Goal: Task Accomplishment & Management: Use online tool/utility

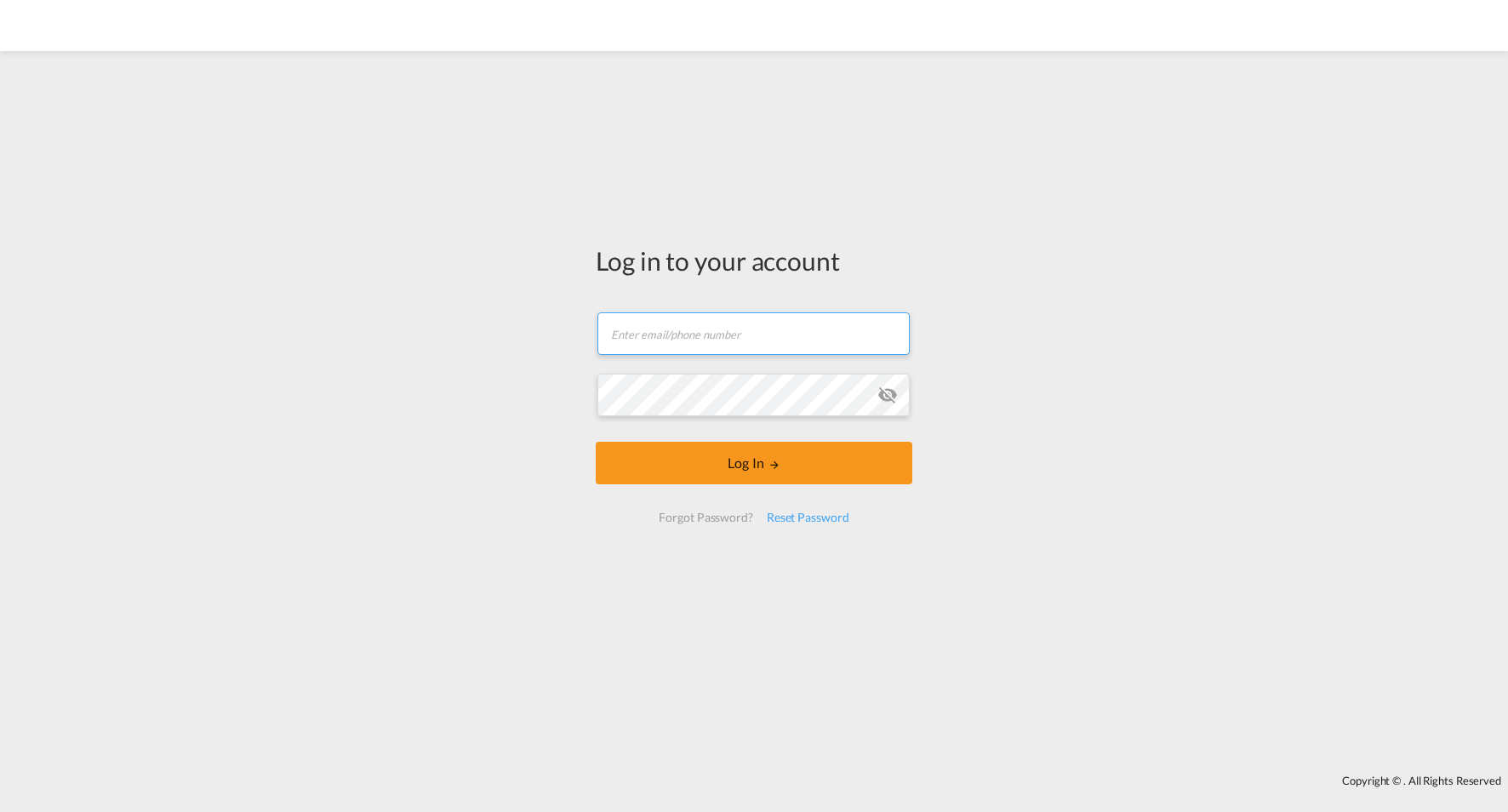
click at [698, 327] on input "text" at bounding box center [754, 333] width 312 height 43
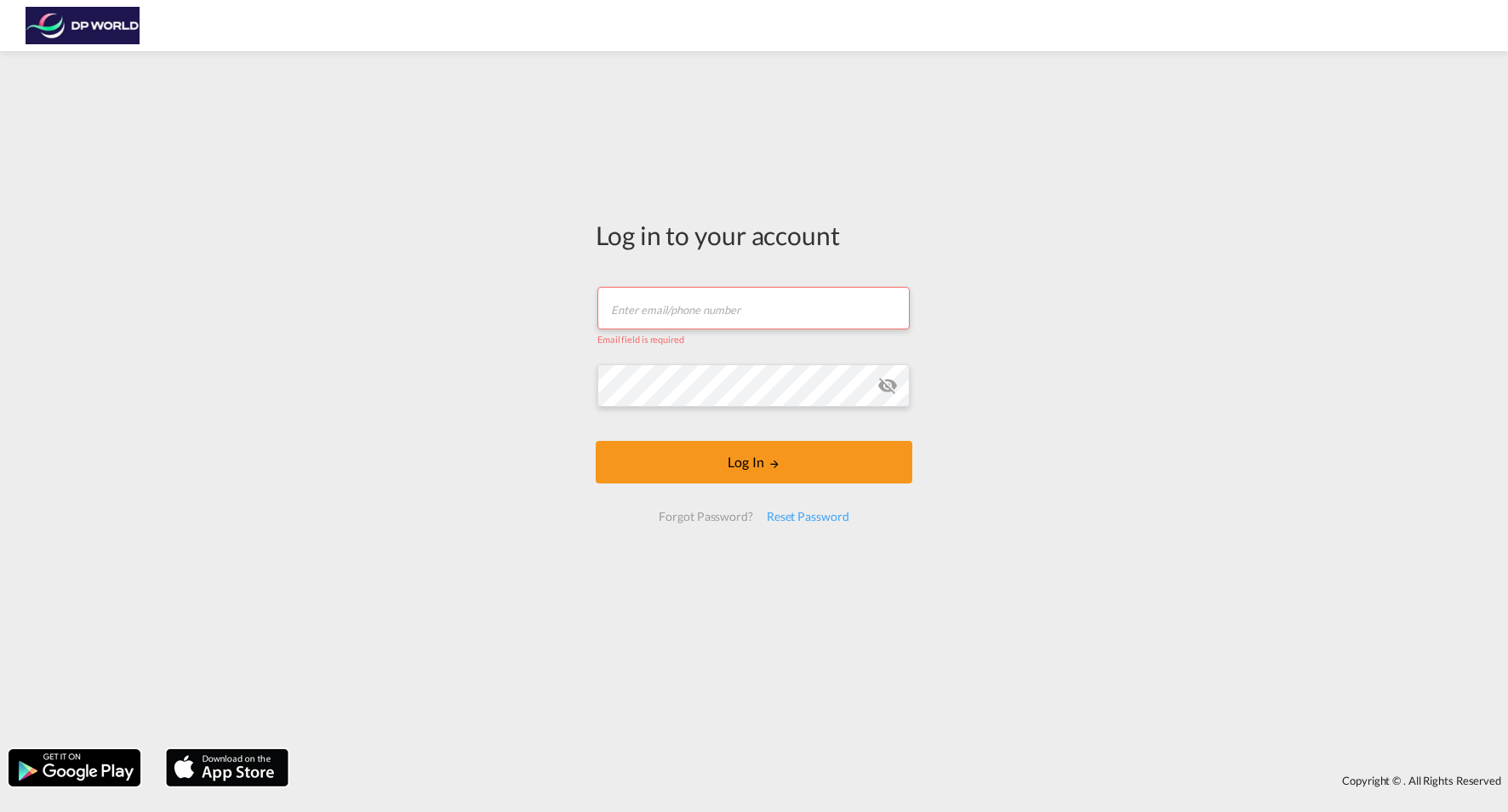
type input "[PERSON_NAME][EMAIL_ADDRESS][DOMAIN_NAME]"
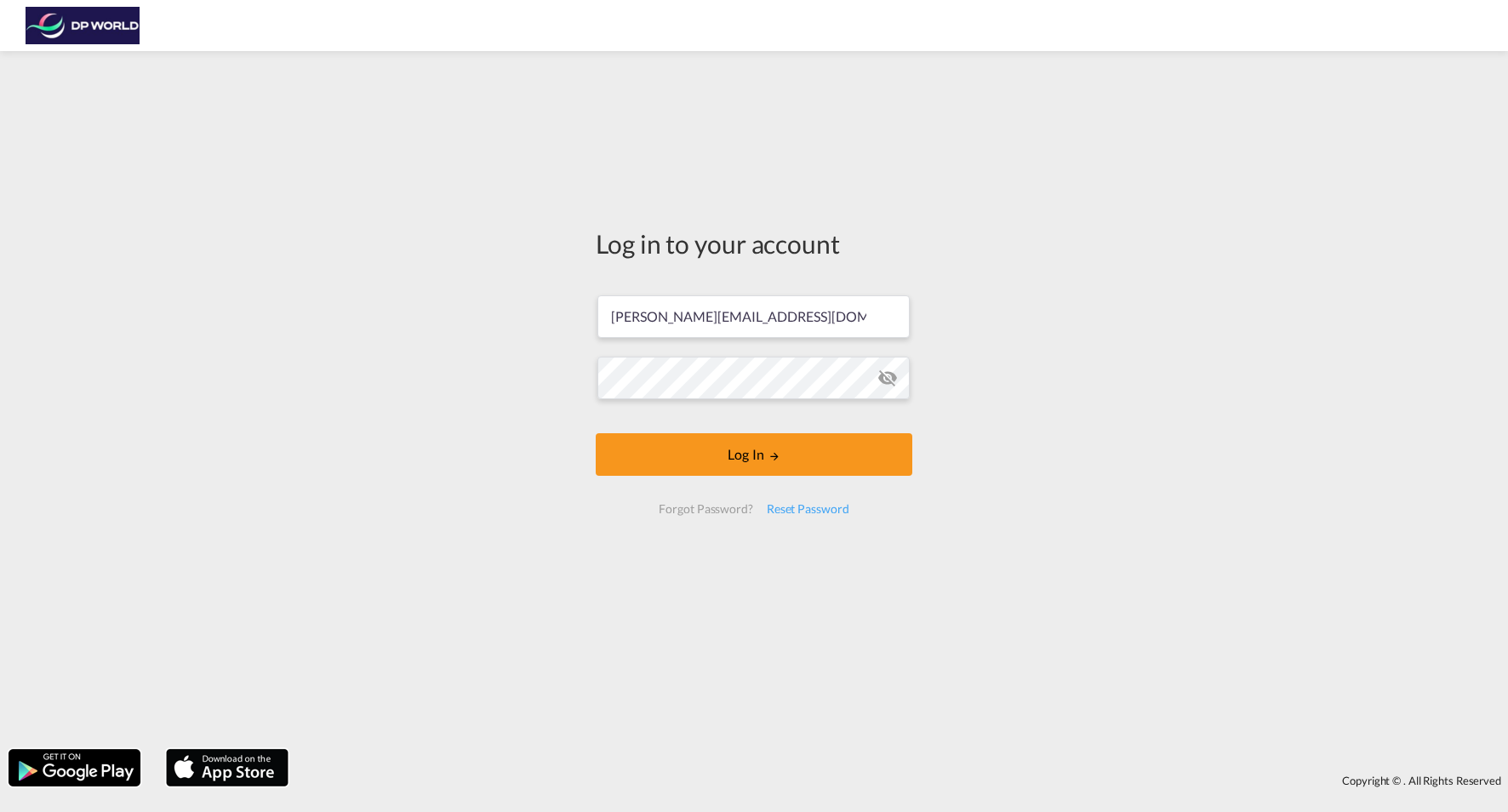
click at [889, 374] on md-icon "icon-eye-off" at bounding box center [888, 378] width 21 height 21
click at [546, 448] on div "Log in to your account [PERSON_NAME][EMAIL_ADDRESS][DOMAIN_NAME] Log In Forgot …" at bounding box center [754, 400] width 1508 height 681
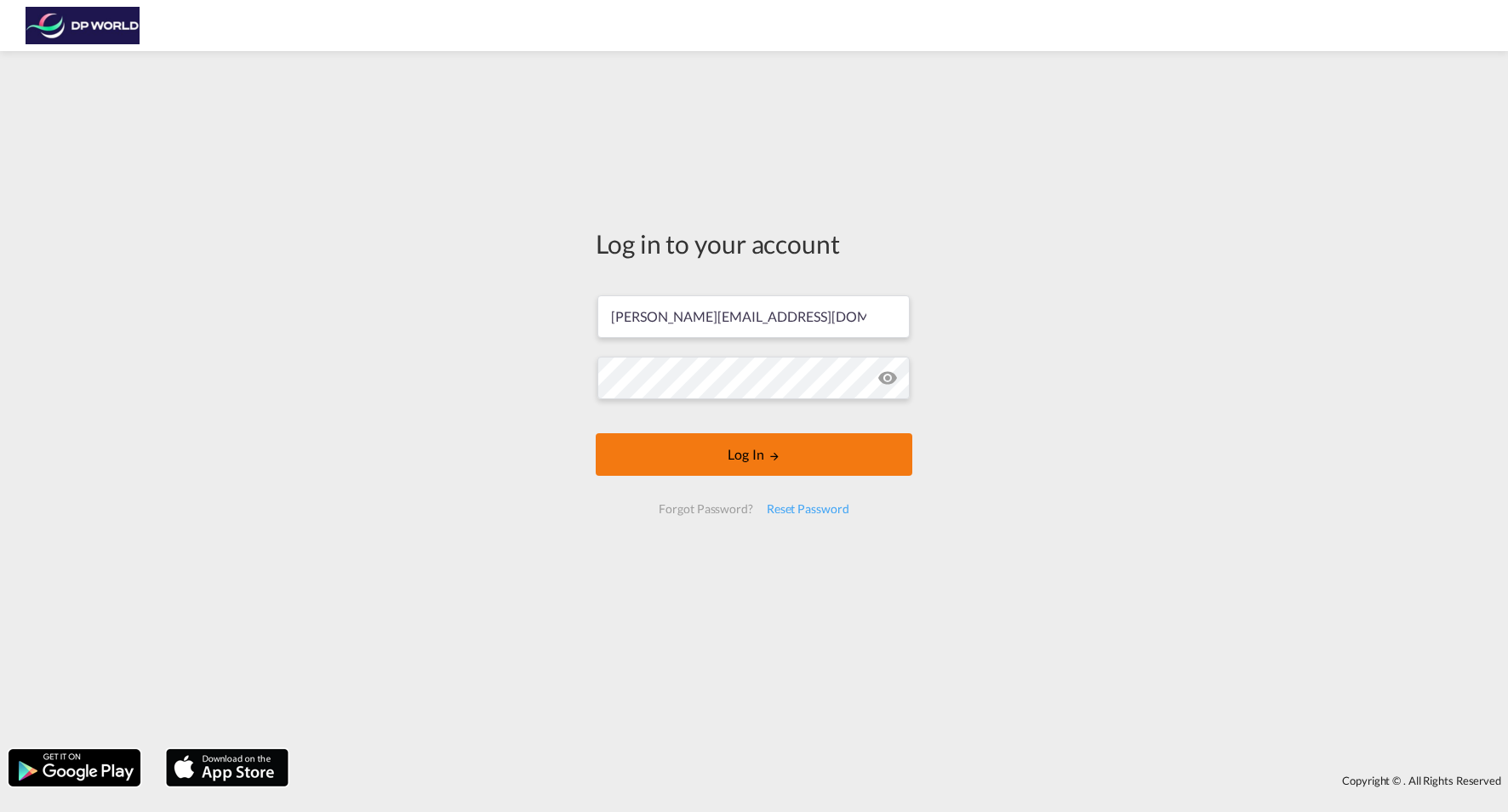
click at [659, 447] on button "Log In" at bounding box center [754, 454] width 317 height 43
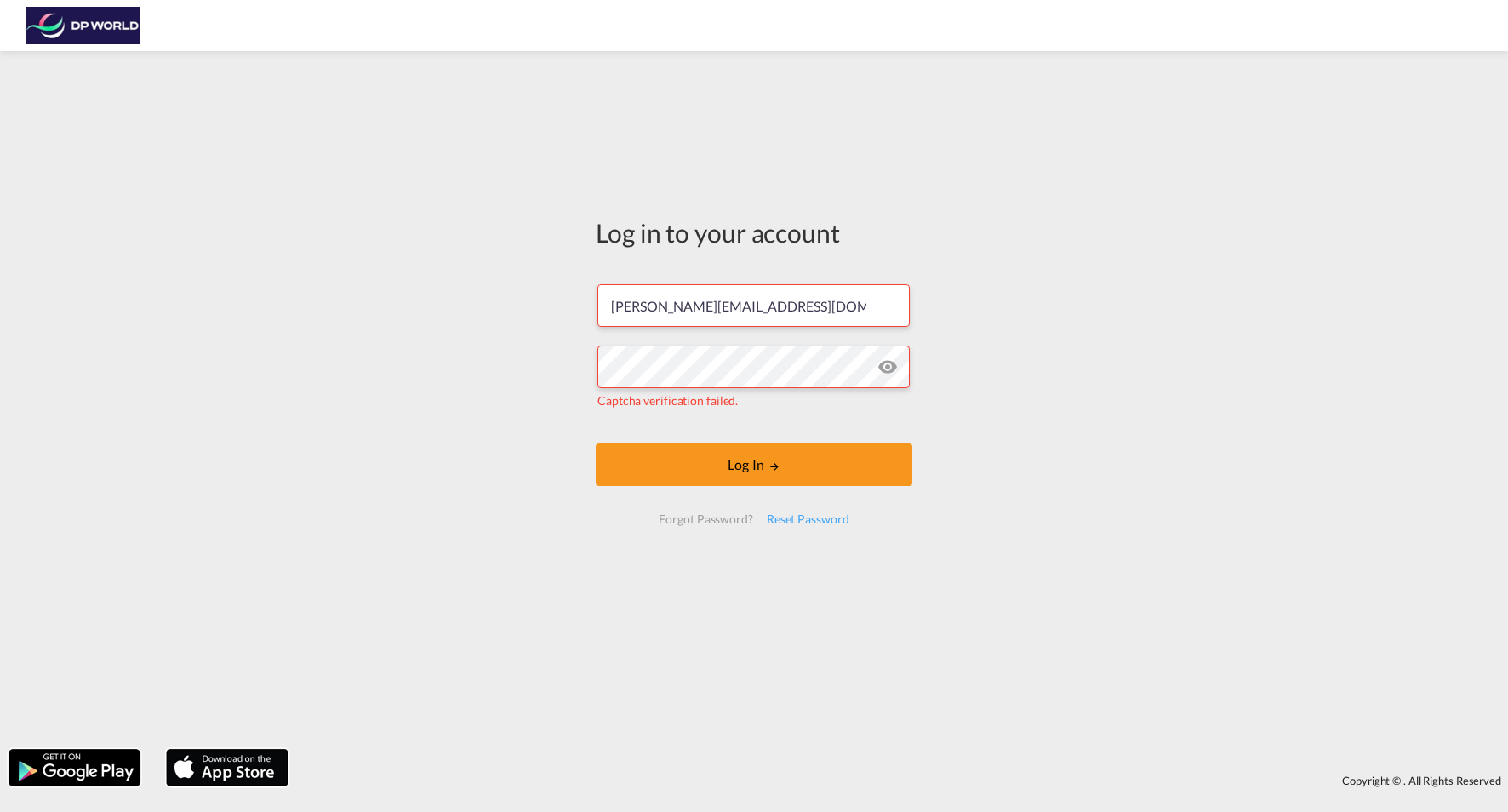
click at [889, 363] on md-icon "icon-eye-off" at bounding box center [888, 367] width 21 height 21
click at [728, 470] on button "Log In" at bounding box center [754, 464] width 317 height 43
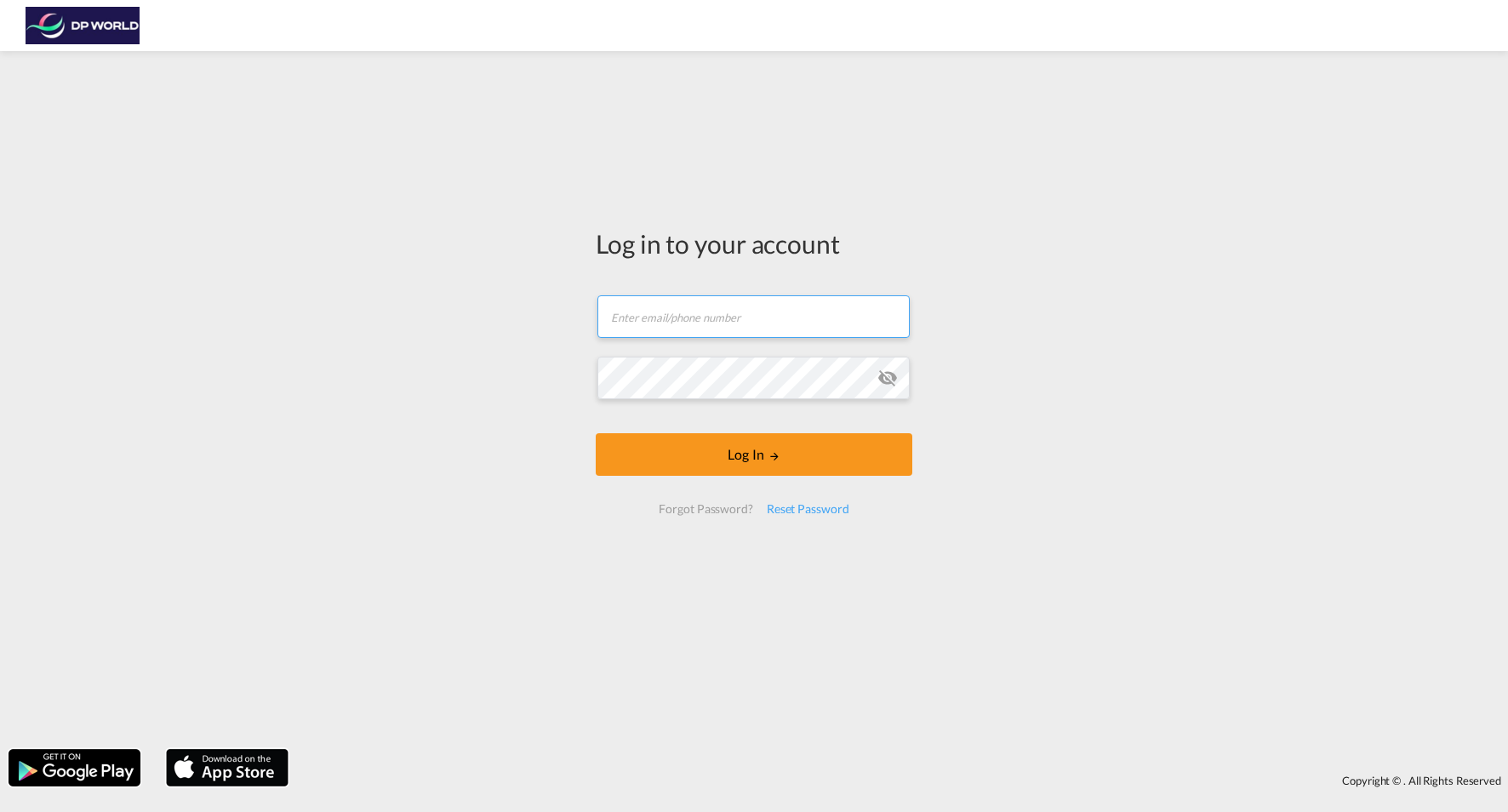
click at [708, 316] on input "text" at bounding box center [754, 316] width 312 height 43
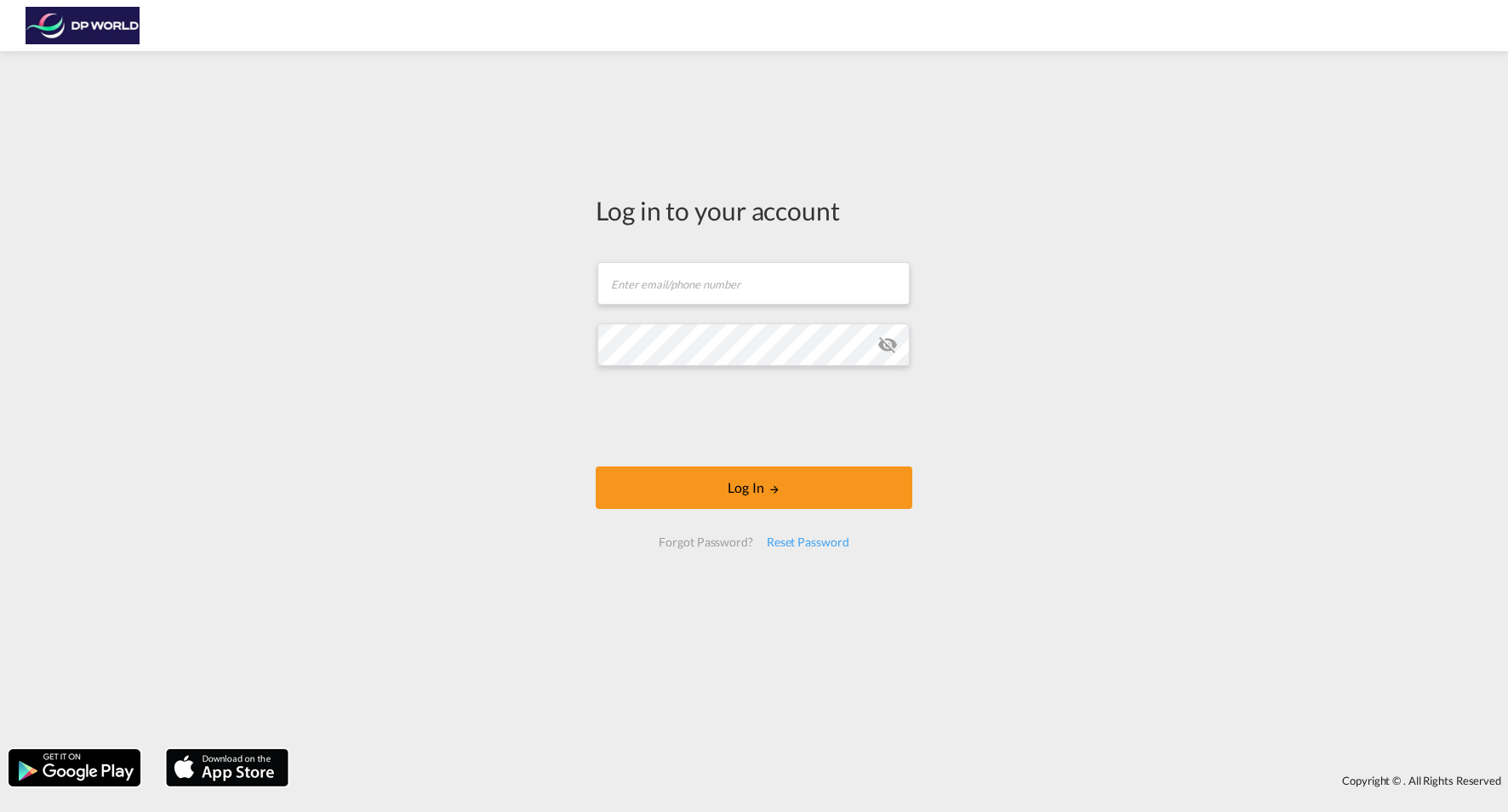
click at [466, 439] on div "Log in to your account Email field is required Password field is required Log I…" at bounding box center [754, 400] width 1508 height 681
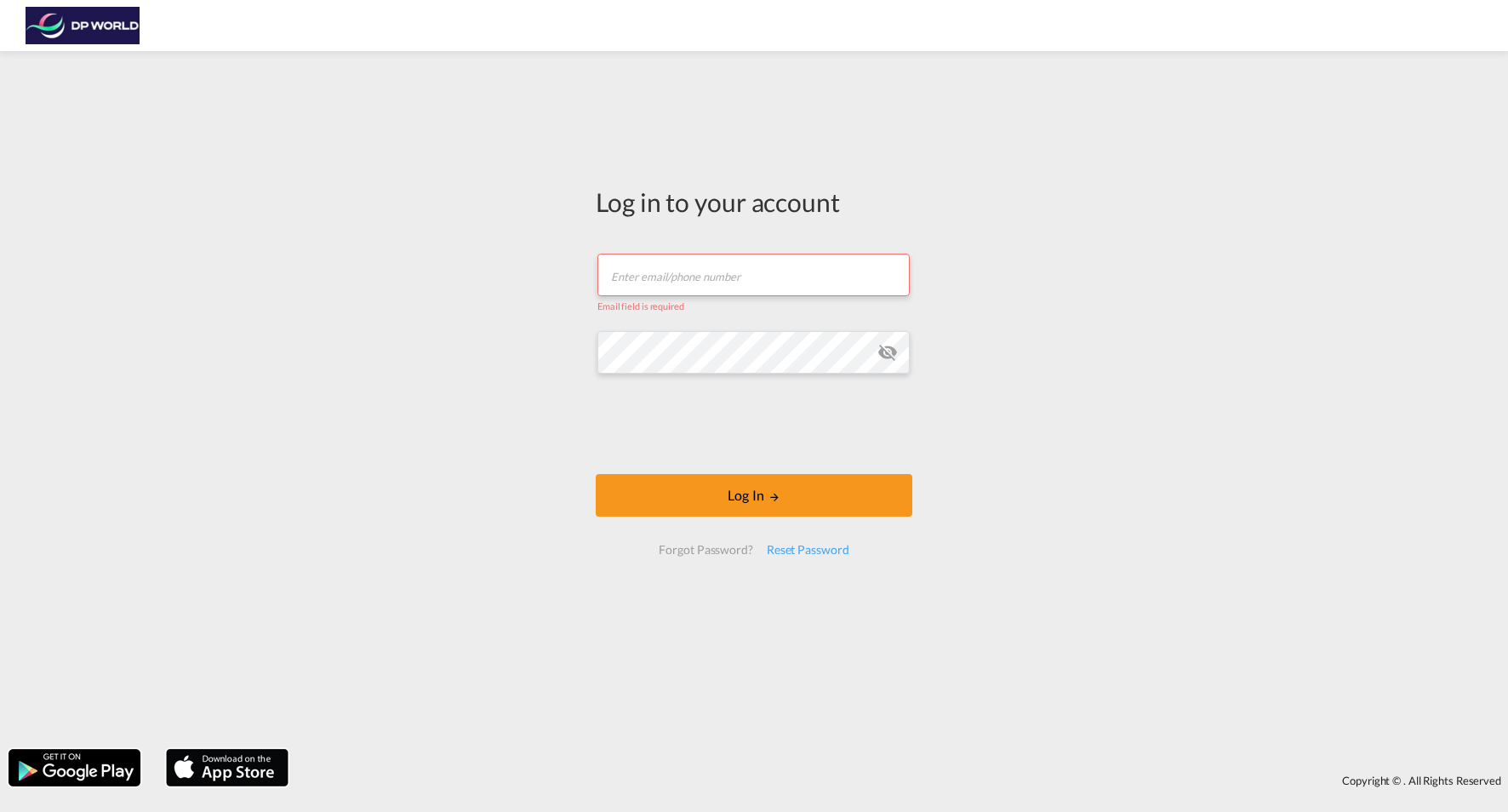
click at [754, 279] on input "text" at bounding box center [754, 274] width 312 height 43
type input "[PERSON_NAME][EMAIL_ADDRESS][DOMAIN_NAME]"
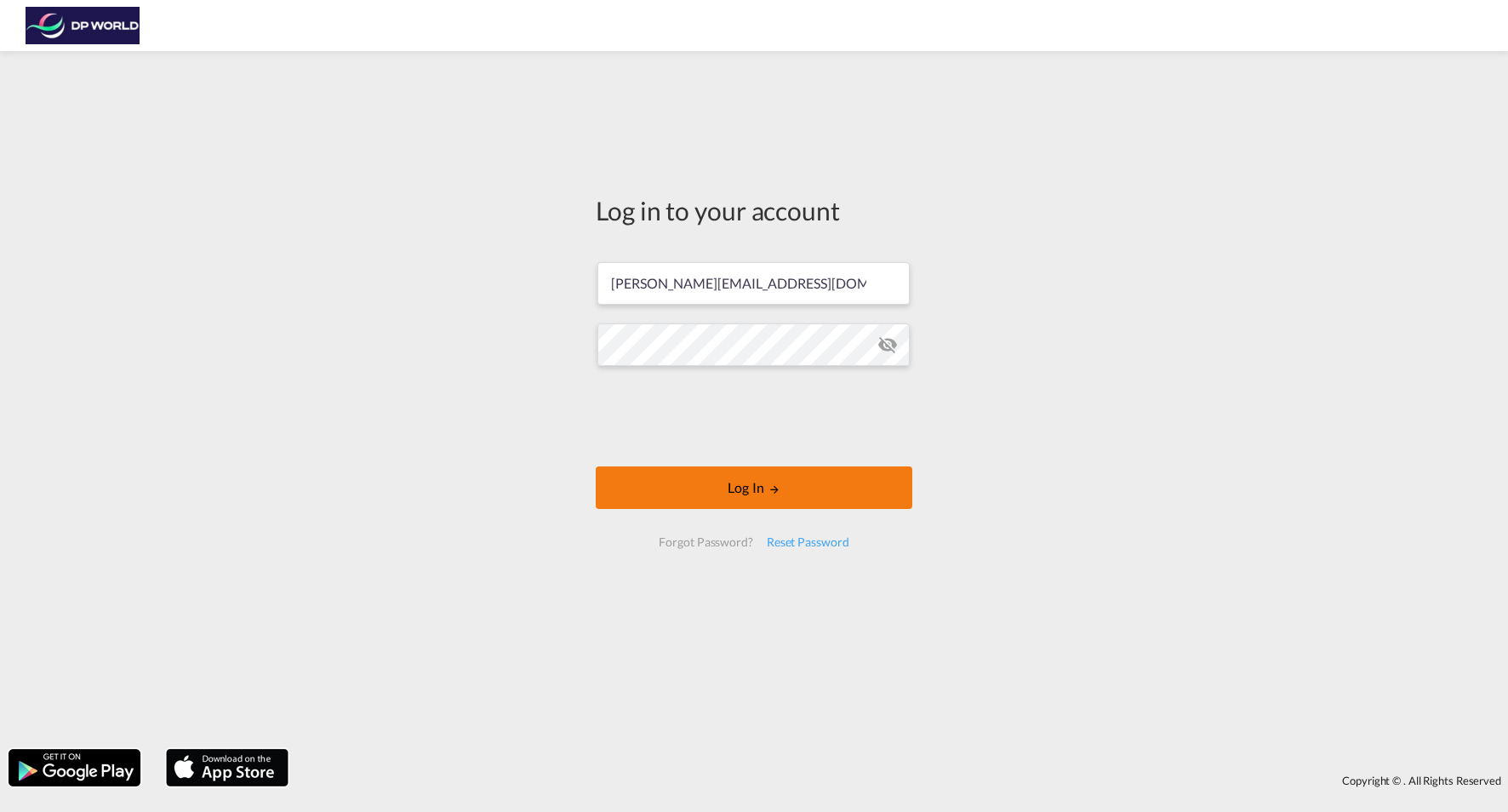
click at [693, 483] on button "Log In" at bounding box center [754, 487] width 317 height 43
